Goal: Task Accomplishment & Management: Manage account settings

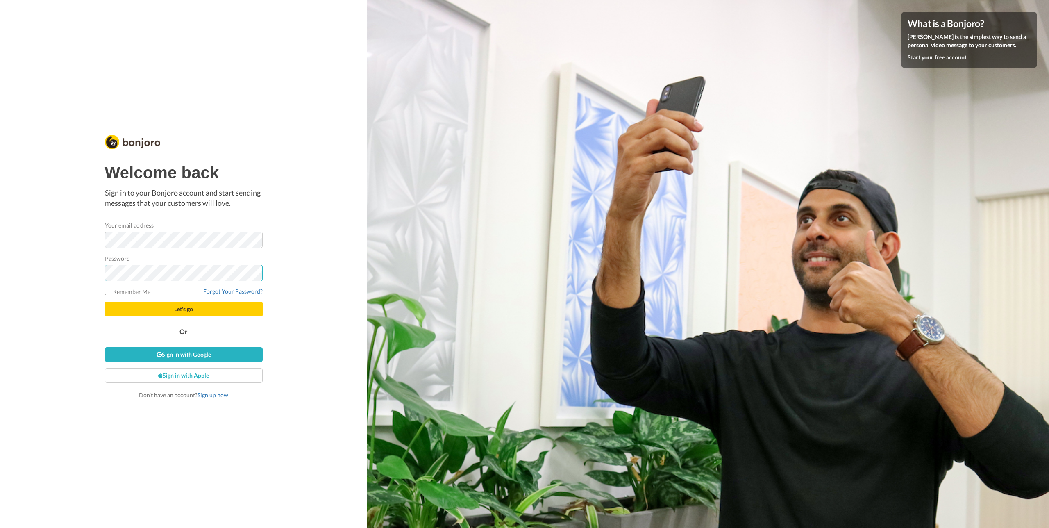
click at [105, 302] on button "Let's go" at bounding box center [184, 309] width 158 height 15
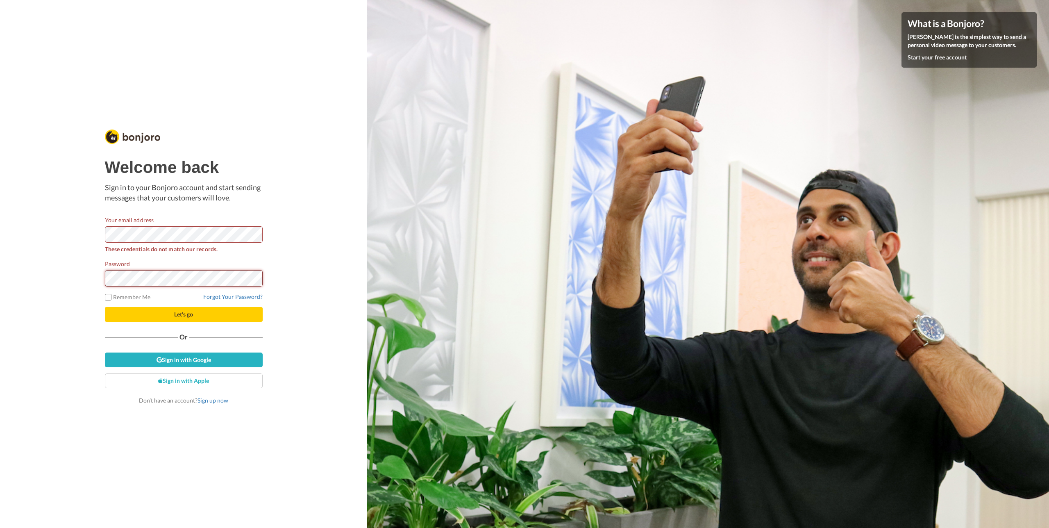
click at [105, 307] on button "Let's go" at bounding box center [184, 314] width 158 height 15
click at [334, 245] on div "Welcome back Sign in to your Bonjoro account and start sending messages that yo…" at bounding box center [183, 264] width 367 height 528
